Goal: Information Seeking & Learning: Learn about a topic

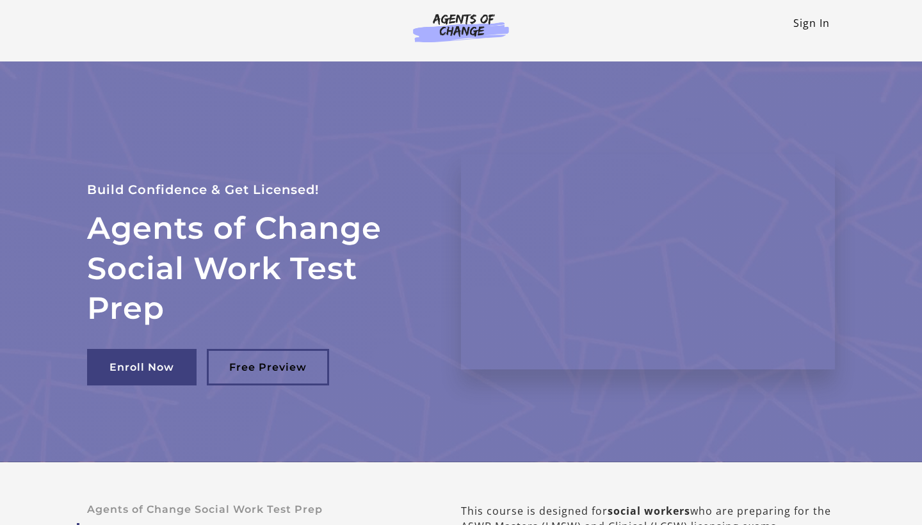
click at [825, 19] on link "Sign In" at bounding box center [812, 23] width 37 height 14
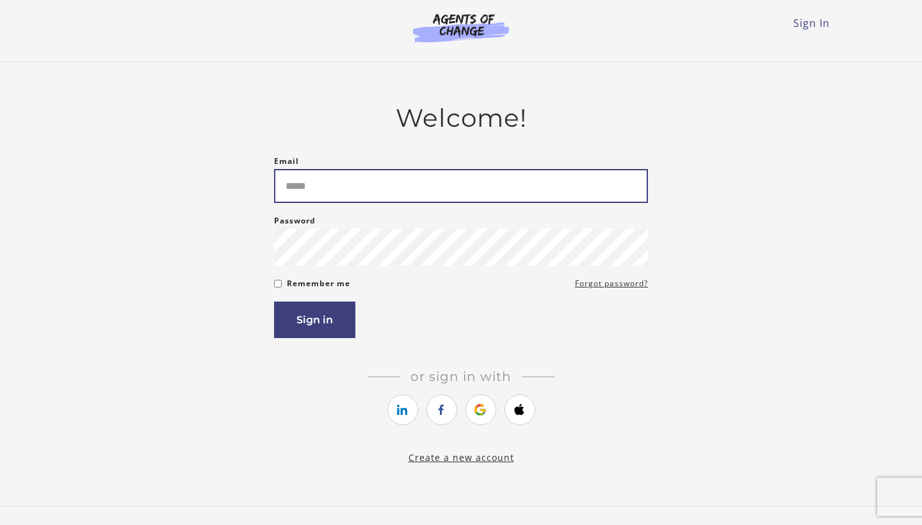
type input "**********"
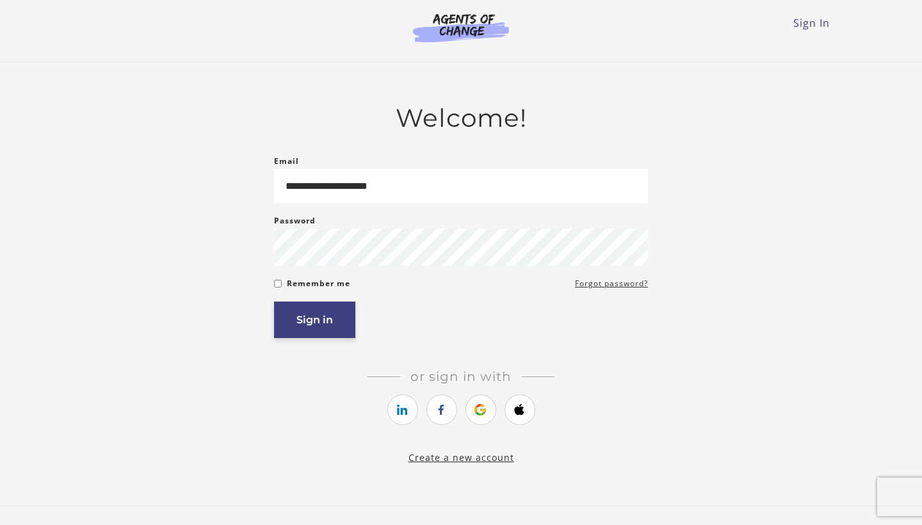
click at [315, 325] on button "Sign in" at bounding box center [314, 320] width 81 height 37
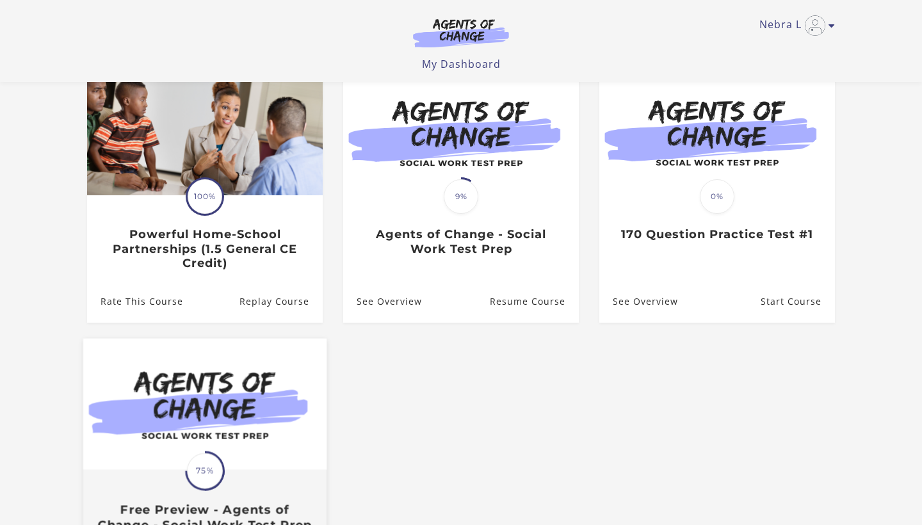
scroll to position [115, 0]
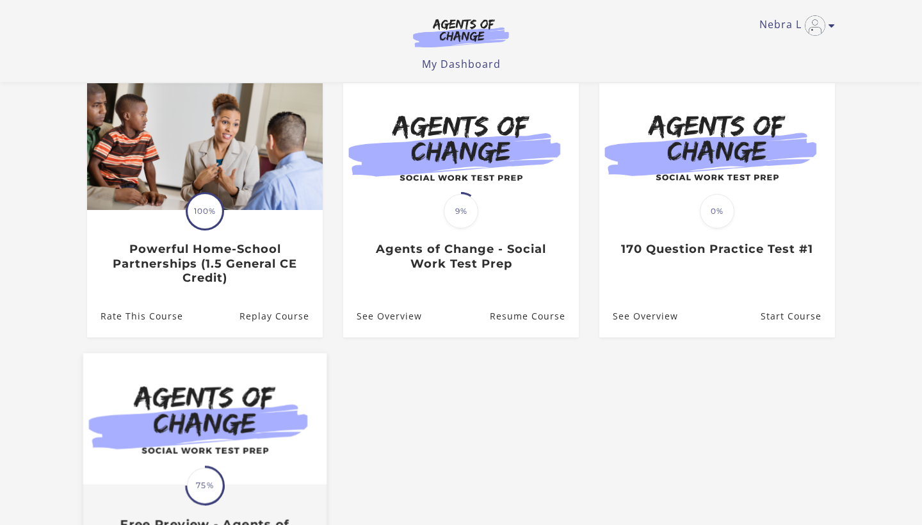
click at [315, 325] on link "Replay Course" at bounding box center [281, 316] width 83 height 42
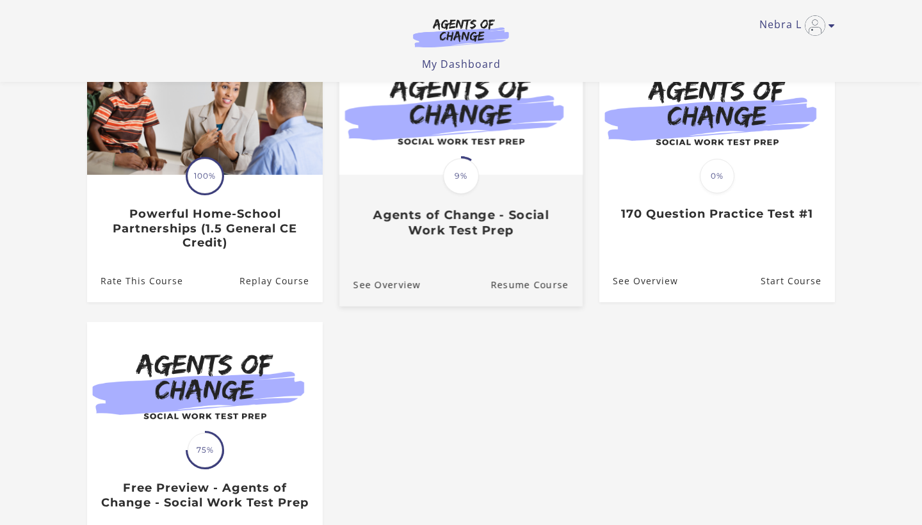
scroll to position [152, 0]
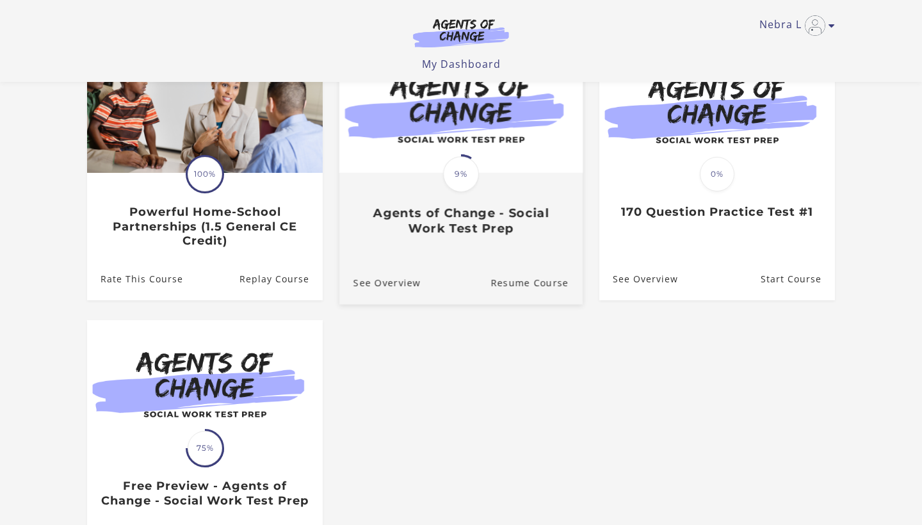
click at [443, 132] on img at bounding box center [460, 107] width 243 height 131
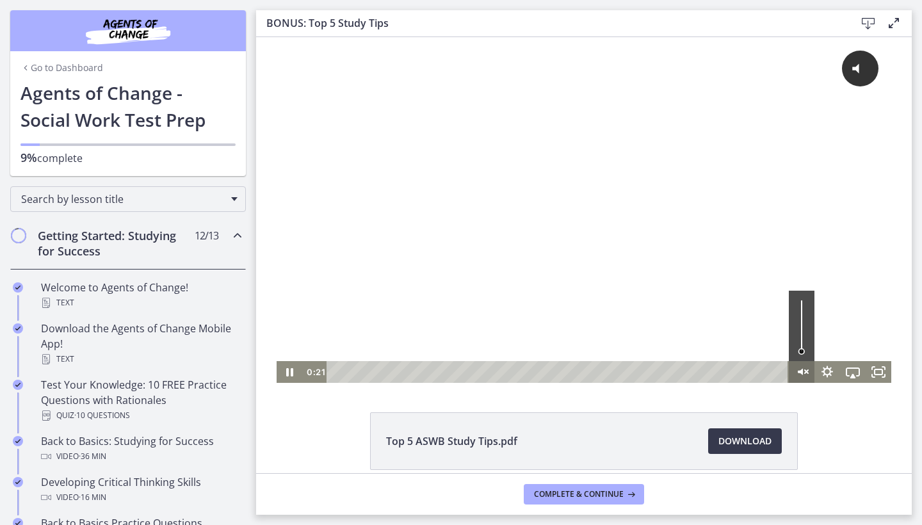
click at [800, 370] on icon "Unmute" at bounding box center [802, 372] width 26 height 22
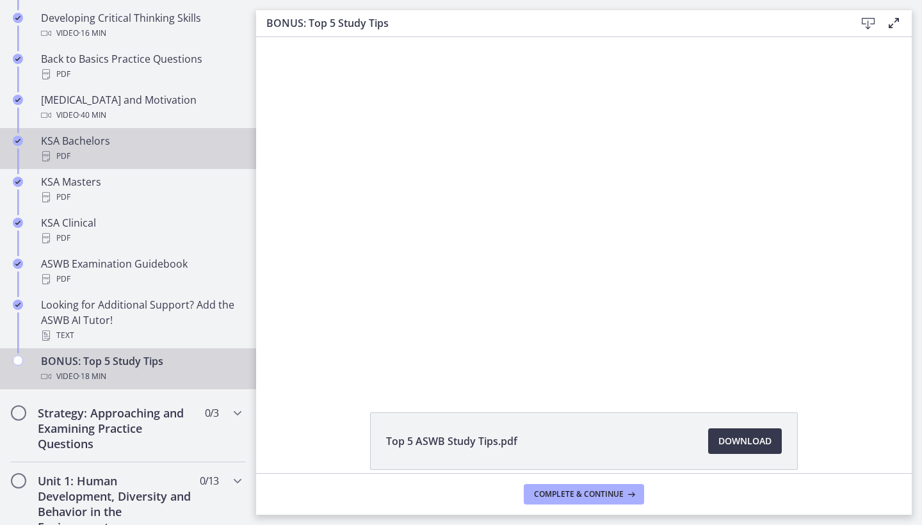
scroll to position [466, 0]
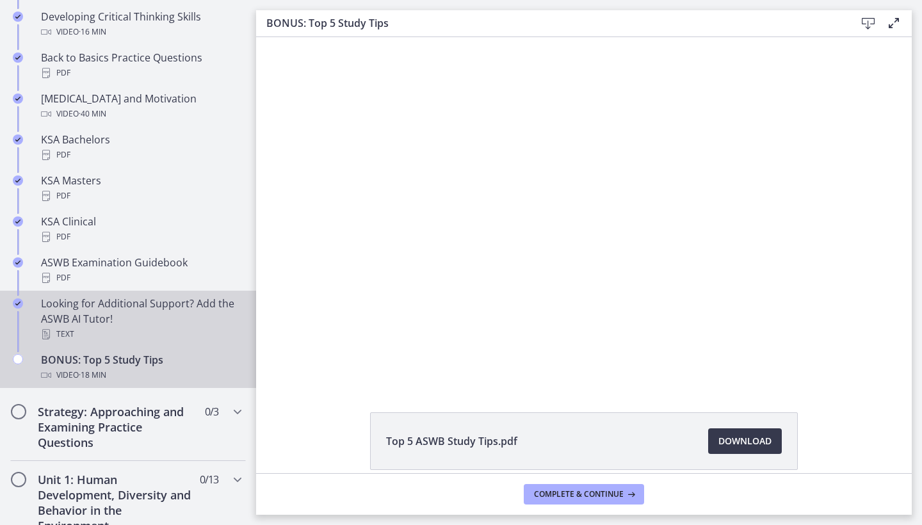
click at [156, 331] on div "Text" at bounding box center [141, 334] width 200 height 15
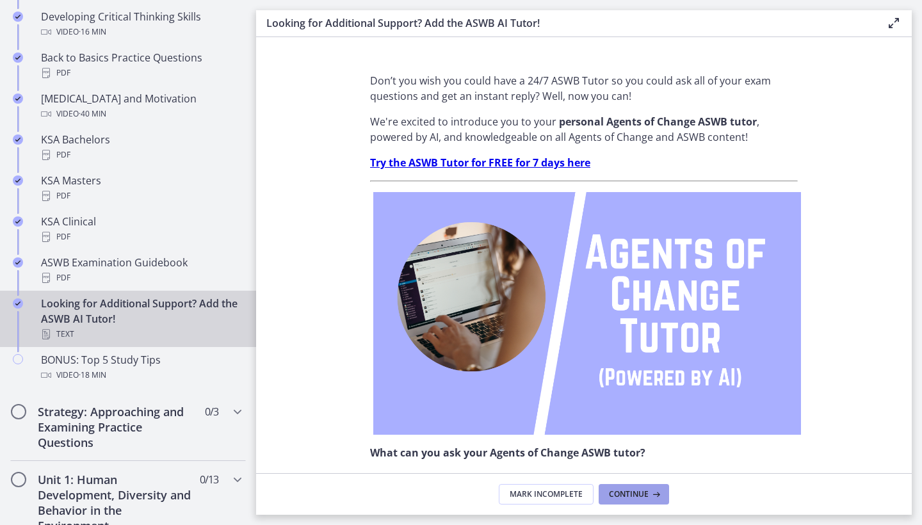
click at [639, 492] on span "Continue" at bounding box center [629, 494] width 40 height 10
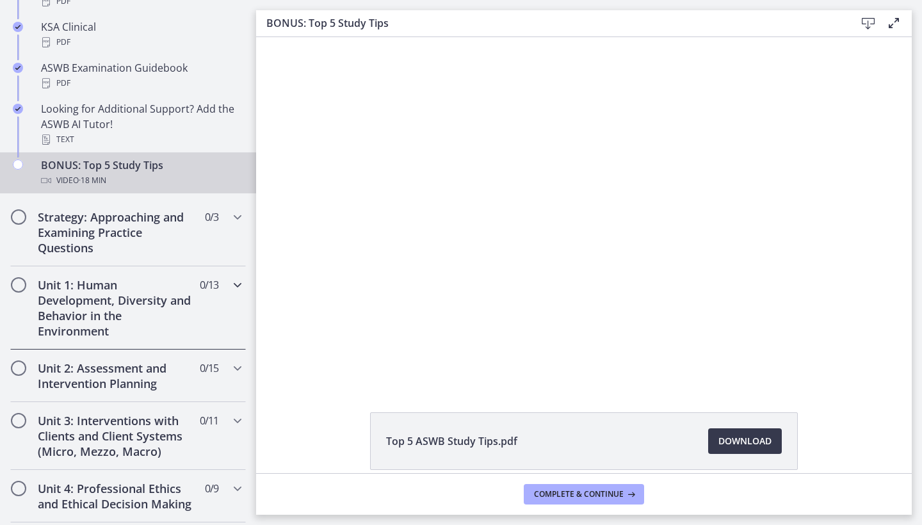
scroll to position [661, 0]
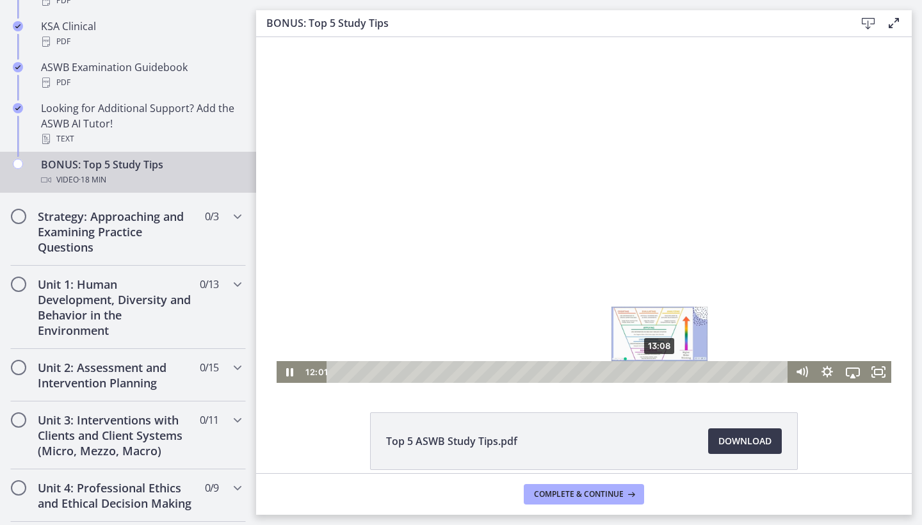
click at [660, 368] on div "13:08" at bounding box center [559, 372] width 446 height 22
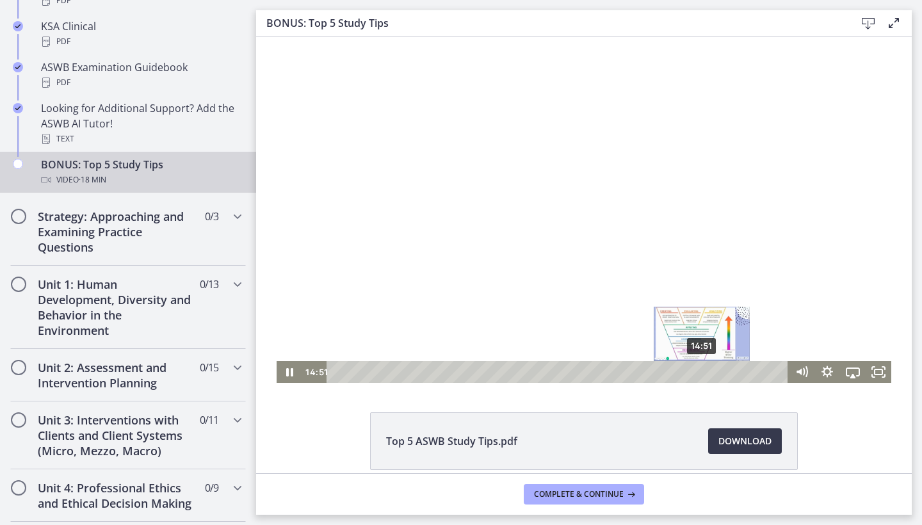
click at [703, 370] on div "14:51" at bounding box center [559, 372] width 446 height 22
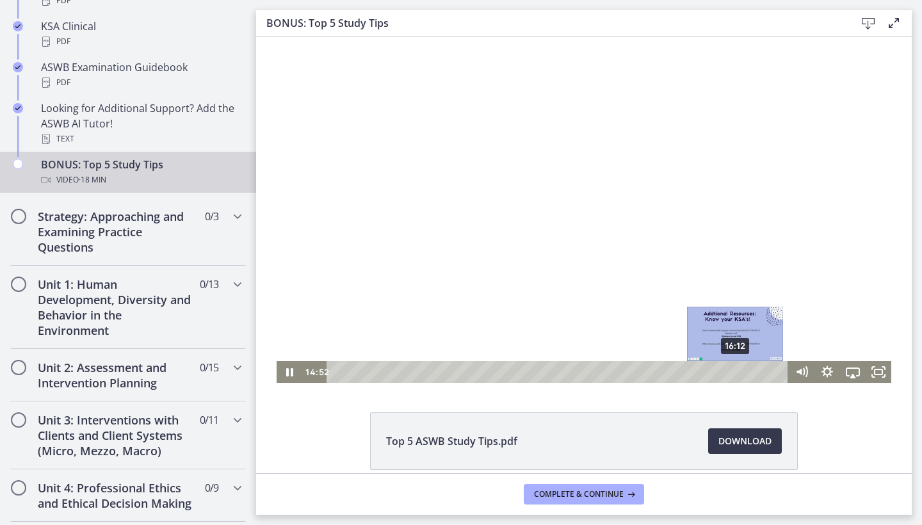
click at [736, 374] on div "16:12" at bounding box center [559, 372] width 446 height 22
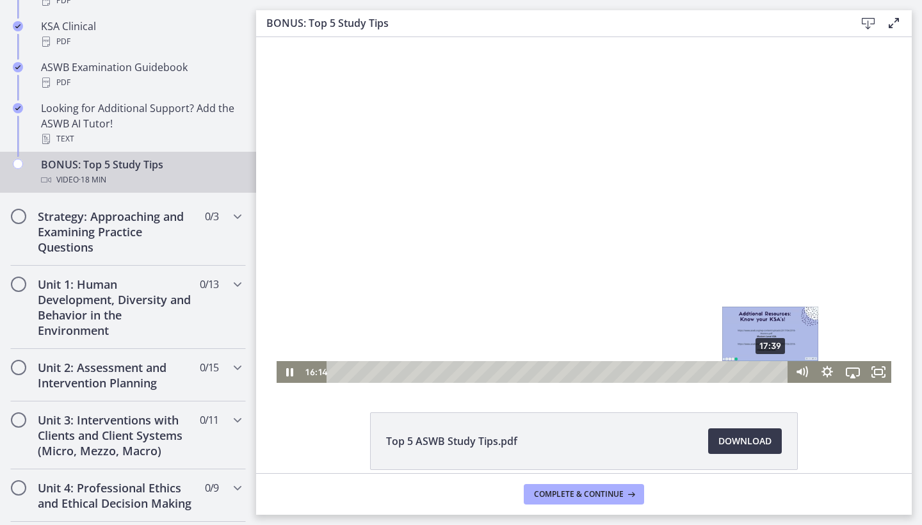
click at [772, 372] on div "17:39" at bounding box center [559, 372] width 446 height 22
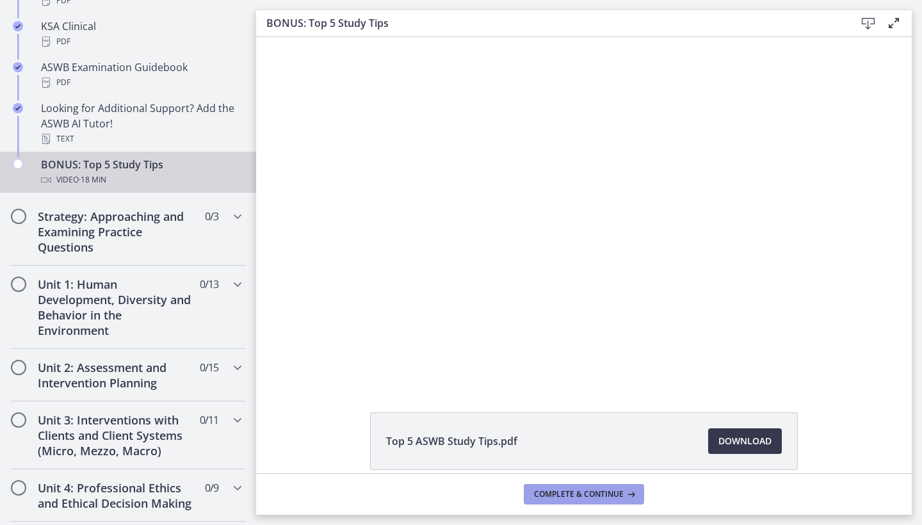
click at [579, 491] on span "Complete & continue" at bounding box center [579, 494] width 90 height 10
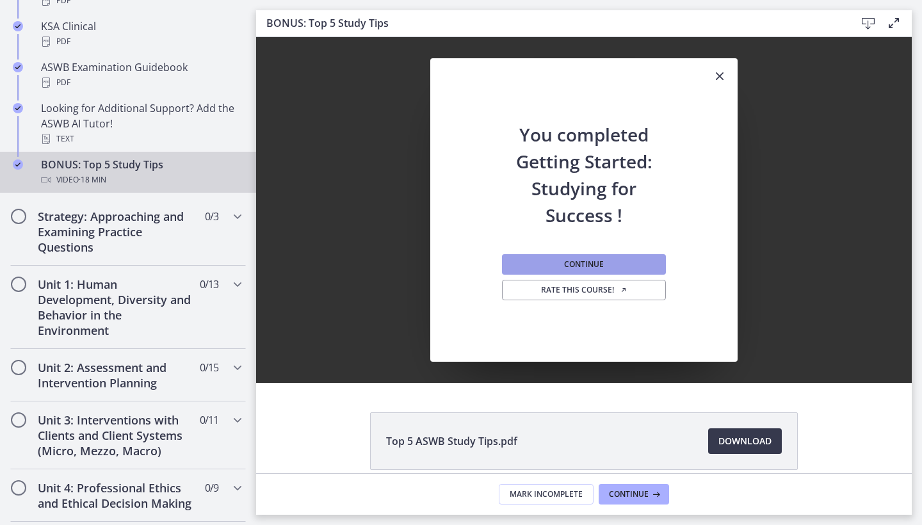
click at [622, 273] on button "Continue" at bounding box center [584, 264] width 164 height 20
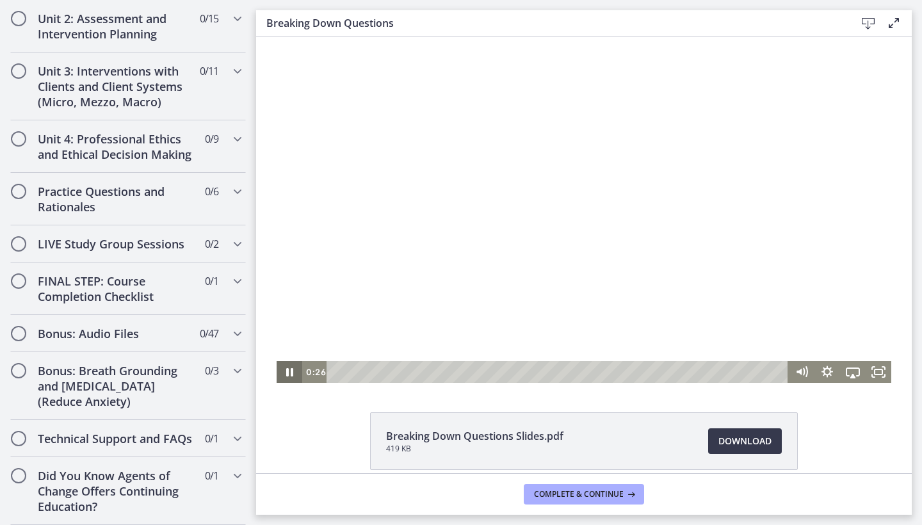
click at [297, 376] on icon "Pause" at bounding box center [290, 372] width 26 height 22
click at [297, 376] on icon "Play Video" at bounding box center [290, 372] width 26 height 22
click at [300, 376] on icon "Pause" at bounding box center [289, 372] width 31 height 26
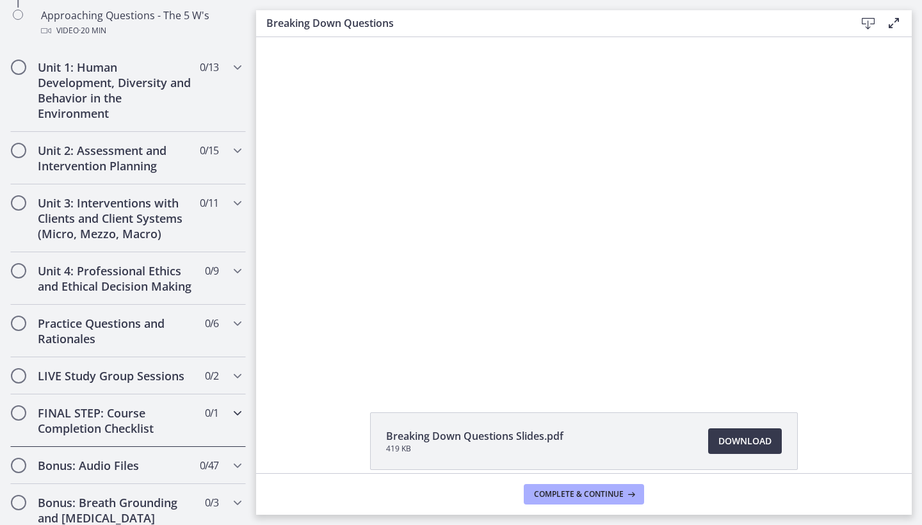
scroll to position [425, 0]
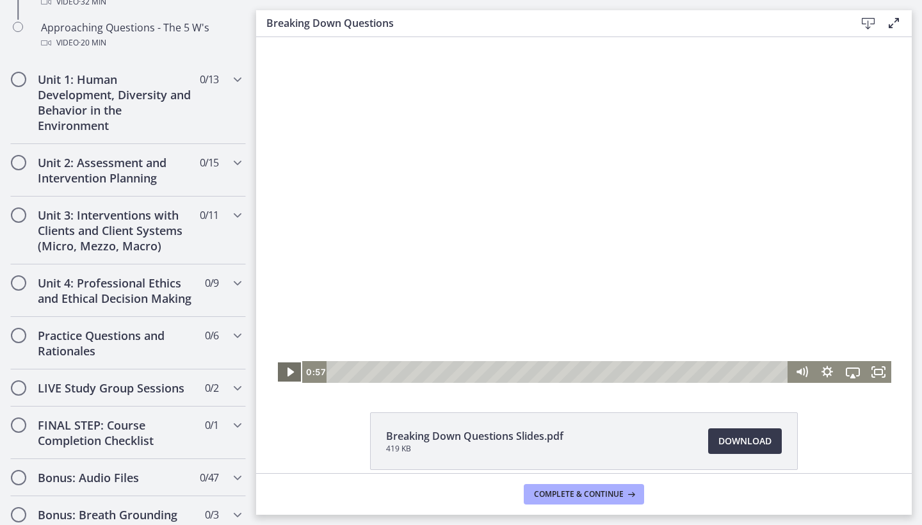
click at [301, 373] on icon "Play Video" at bounding box center [290, 372] width 26 height 22
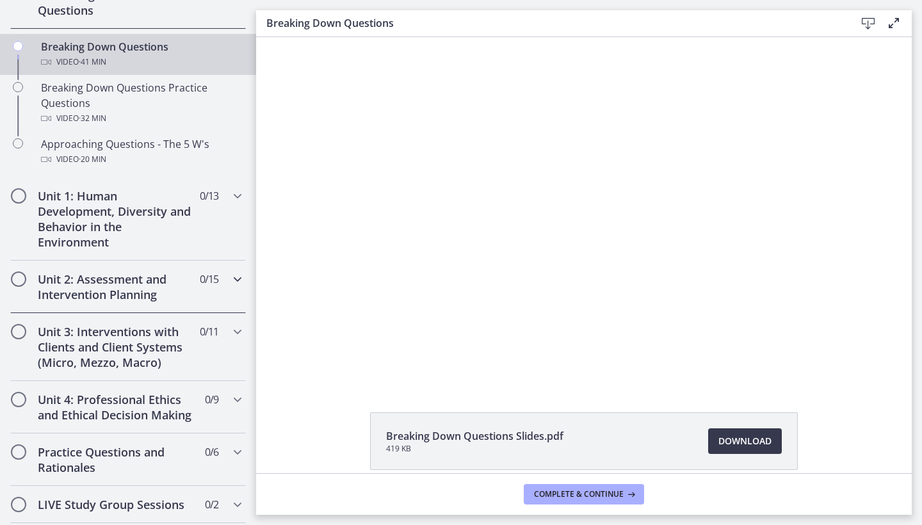
scroll to position [308, 0]
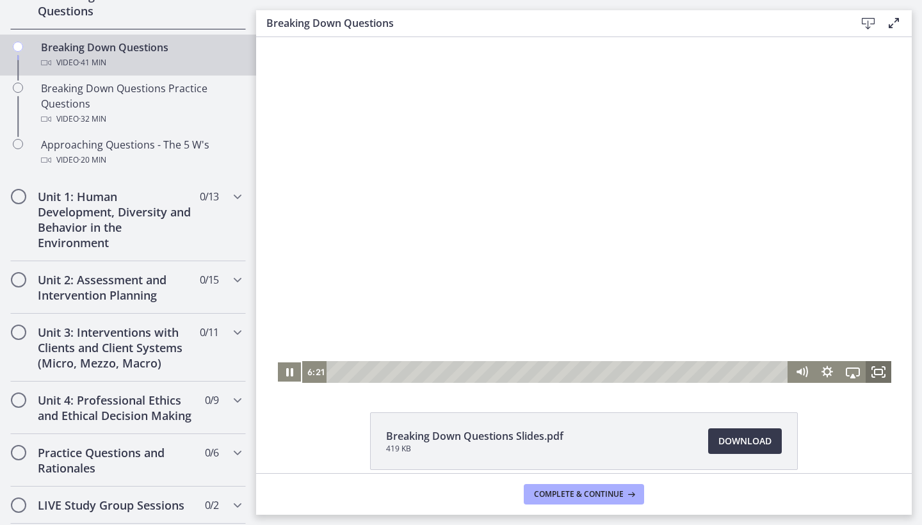
click at [879, 371] on icon "Fullscreen" at bounding box center [879, 372] width 26 height 22
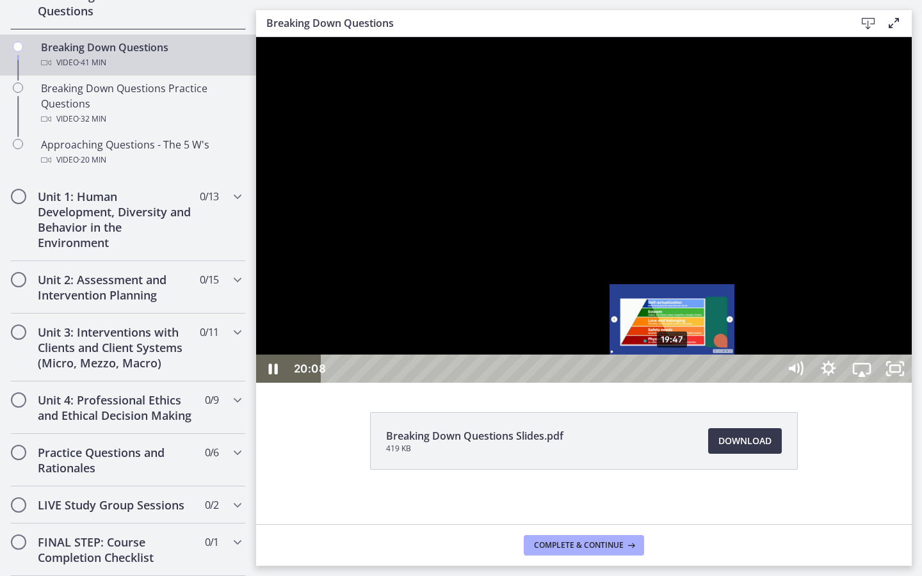
click at [673, 383] on div "19:47" at bounding box center [552, 369] width 437 height 28
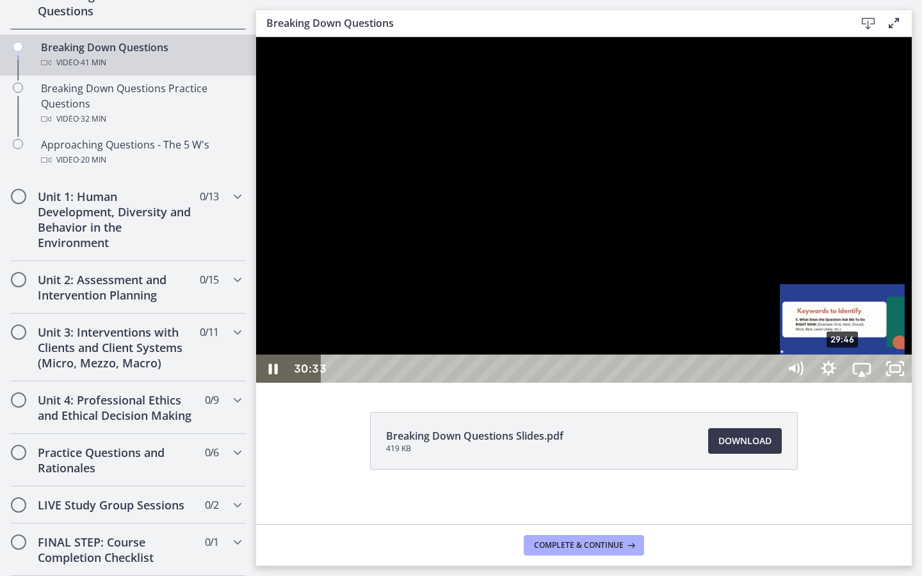
click at [771, 383] on div "29:46" at bounding box center [552, 369] width 437 height 28
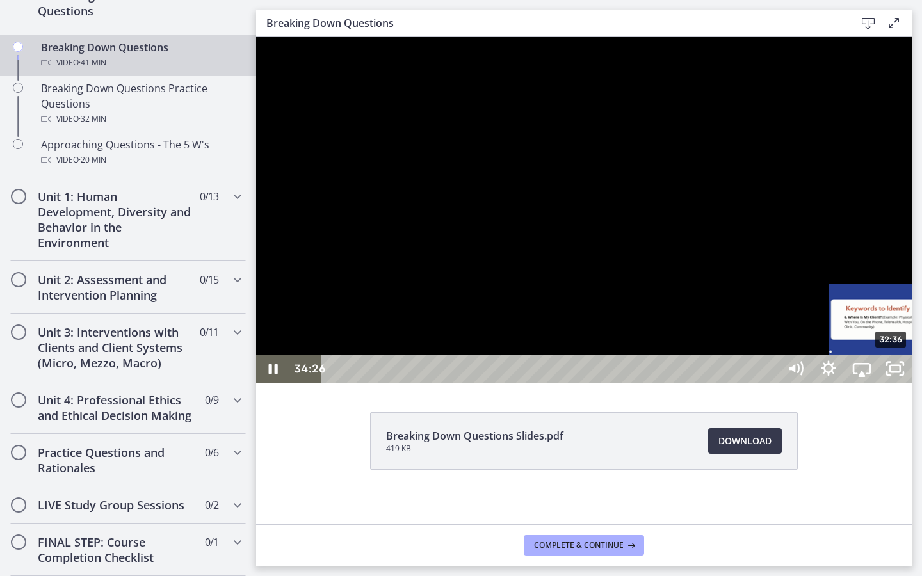
click at [771, 383] on div "32:36" at bounding box center [552, 369] width 437 height 28
click at [771, 383] on div "34:20" at bounding box center [552, 369] width 437 height 28
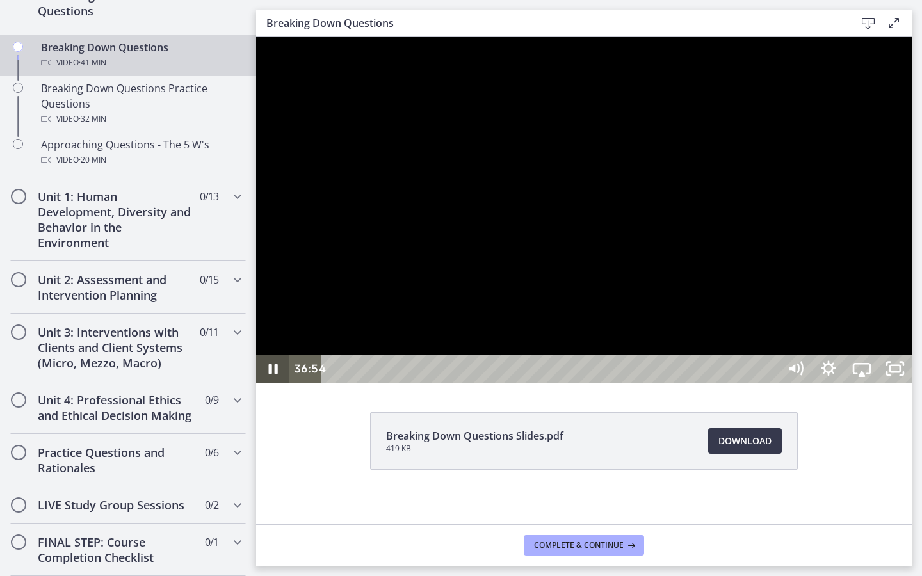
click at [264, 383] on icon "Pause" at bounding box center [272, 369] width 33 height 28
click at [273, 376] on icon "Play Video" at bounding box center [275, 369] width 10 height 14
click at [272, 383] on icon "Pause" at bounding box center [272, 369] width 33 height 28
click at [272, 383] on icon "Play Video" at bounding box center [273, 369] width 33 height 28
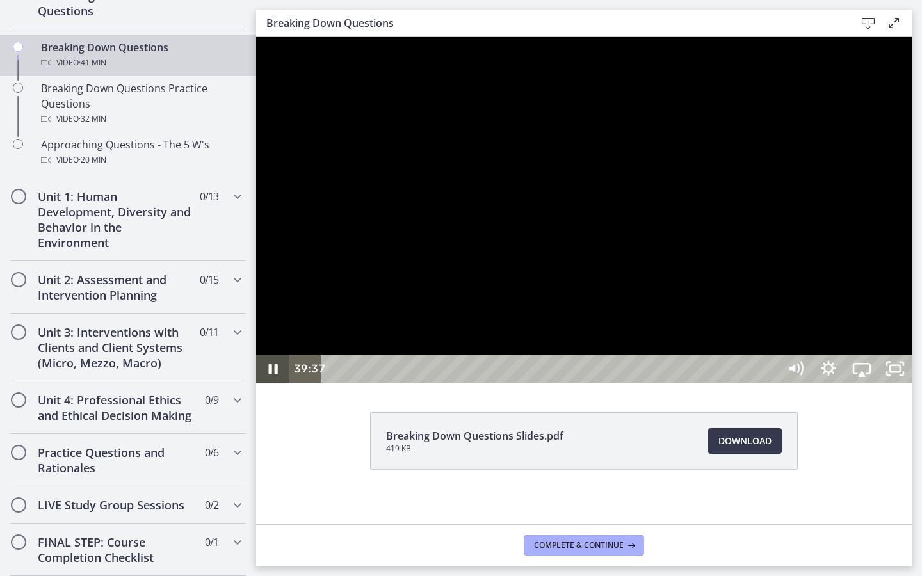
click at [268, 383] on icon "Pause" at bounding box center [272, 369] width 33 height 28
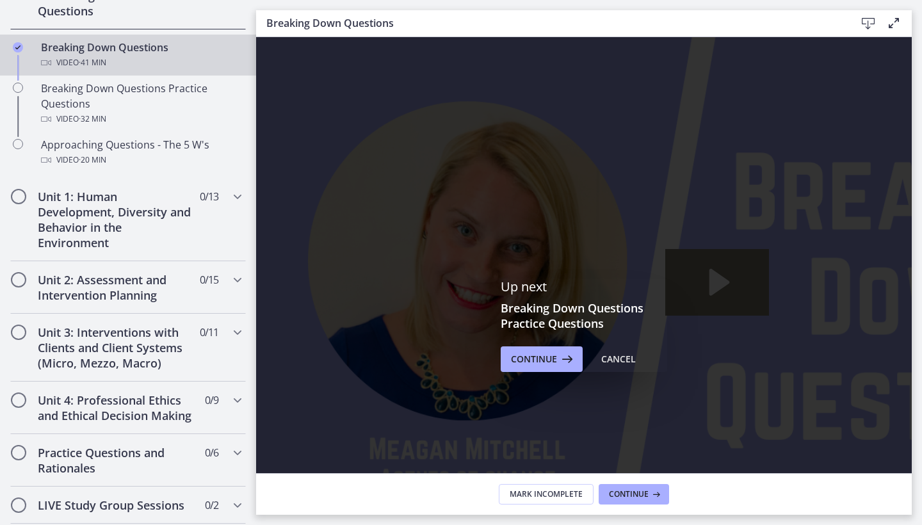
scroll to position [0, 0]
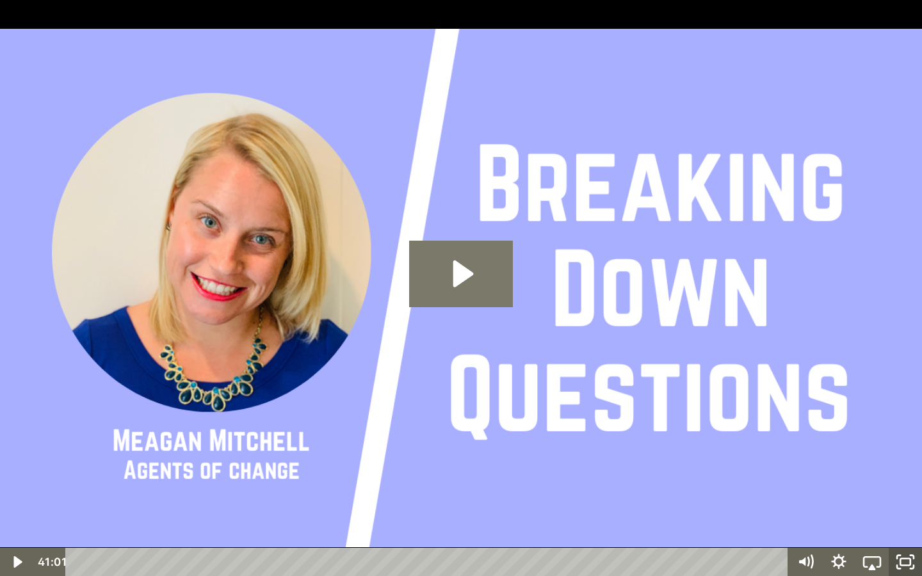
click at [896, 525] on icon "Unfullscreen" at bounding box center [905, 562] width 33 height 28
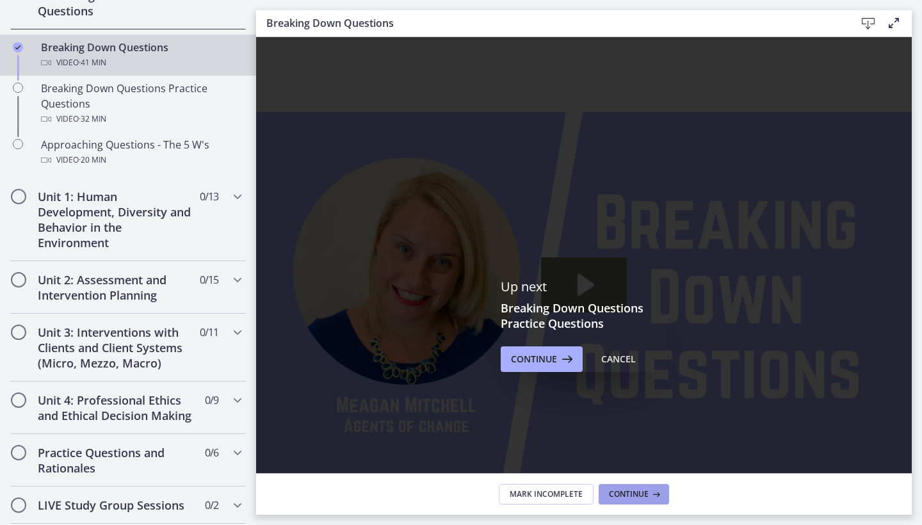
click at [628, 487] on button "Continue" at bounding box center [634, 494] width 70 height 20
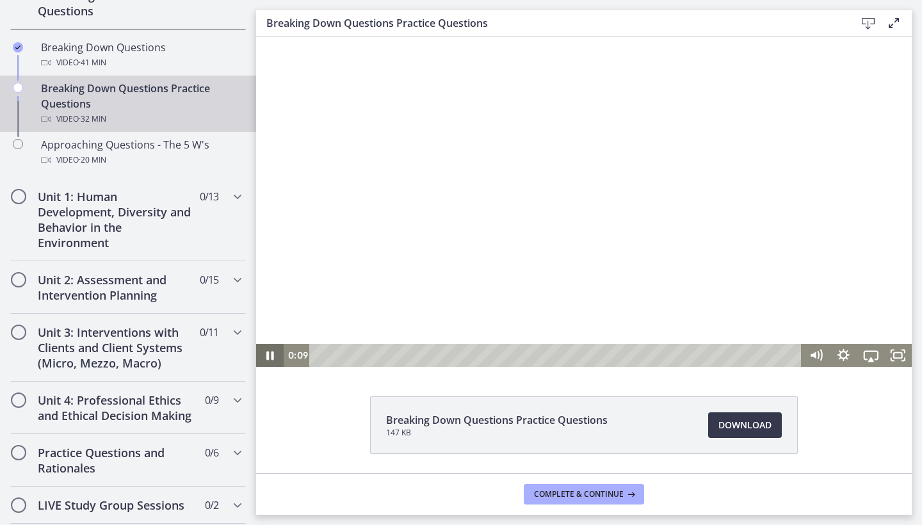
click at [264, 361] on icon "Pause" at bounding box center [270, 355] width 28 height 23
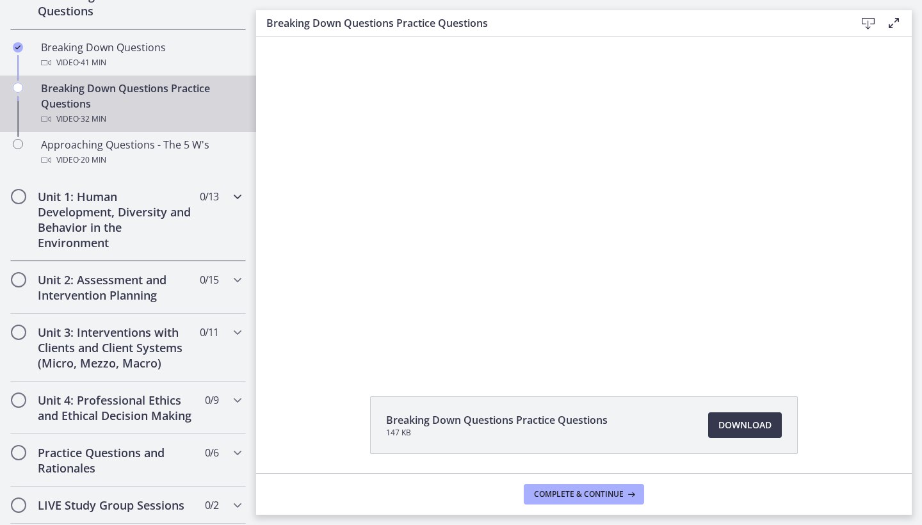
click at [136, 238] on h2 "Unit 1: Human Development, Diversity and Behavior in the Environment" at bounding box center [116, 219] width 156 height 61
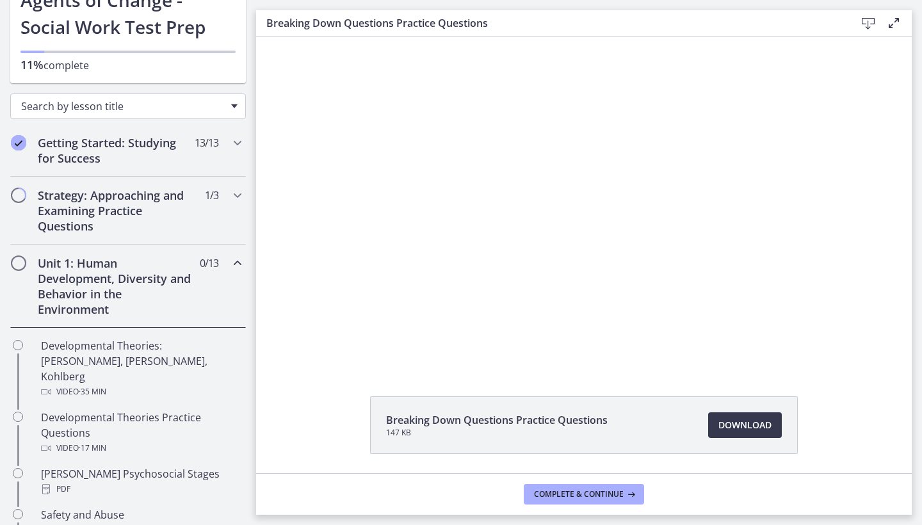
scroll to position [101, 0]
